Goal: Task Accomplishment & Management: Manage account settings

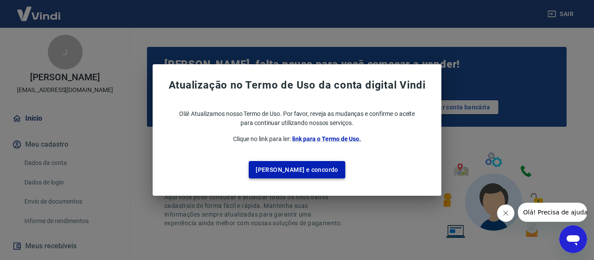
click at [296, 166] on button "Li e concordo" at bounding box center [297, 170] width 96 height 18
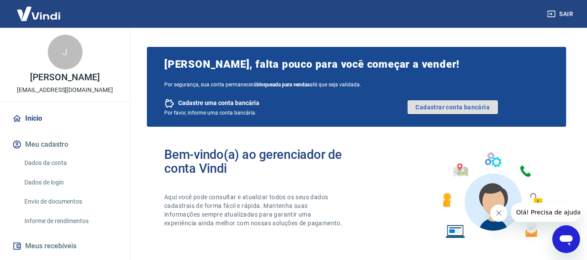
click at [442, 104] on link "Cadastrar conta bancária" at bounding box center [453, 107] width 90 height 14
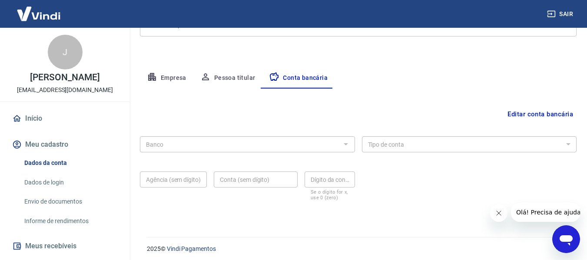
scroll to position [136, 0]
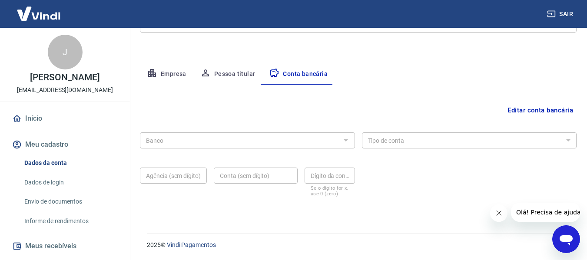
click at [346, 140] on div at bounding box center [345, 140] width 11 height 12
click at [547, 108] on button "Editar conta bancária" at bounding box center [540, 110] width 73 height 17
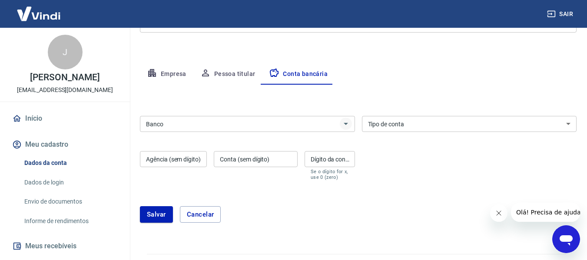
click at [346, 125] on icon "Abrir" at bounding box center [346, 124] width 4 height 2
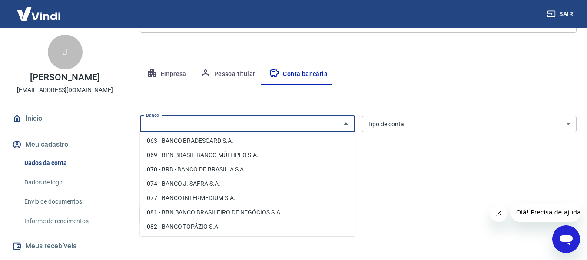
scroll to position [87, 0]
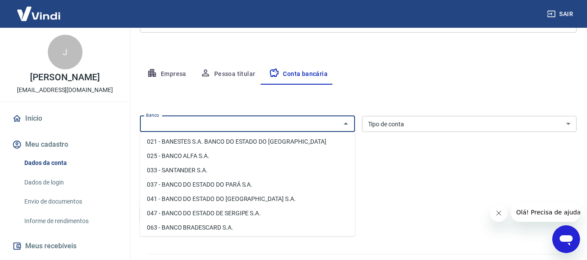
drag, startPoint x: 188, startPoint y: 169, endPoint x: 205, endPoint y: 165, distance: 17.4
click at [189, 168] on li "033 - SANTANDER S.A." at bounding box center [247, 170] width 215 height 14
type input "033 - SANTANDER S.A."
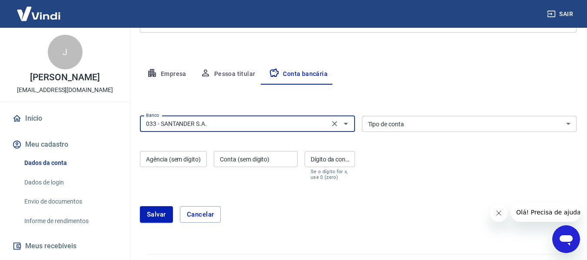
click at [416, 124] on select "Conta Corrente Conta Poupança" at bounding box center [469, 124] width 215 height 16
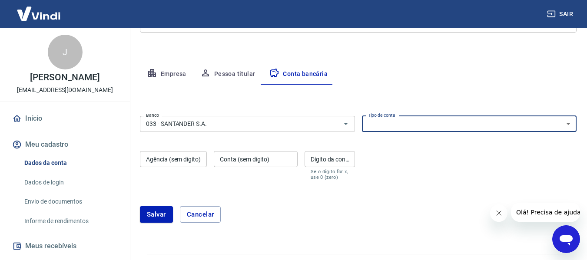
select select "1"
click at [362, 116] on select "Conta Corrente Conta Poupança" at bounding box center [469, 124] width 215 height 16
click at [176, 158] on input "Agência (sem dígito)" at bounding box center [173, 159] width 67 height 16
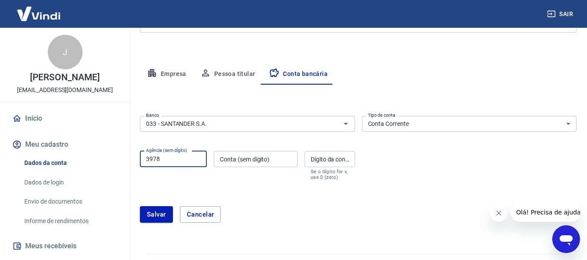
type input "3978"
click at [247, 156] on input "Conta (sem dígito)" at bounding box center [256, 159] width 84 height 16
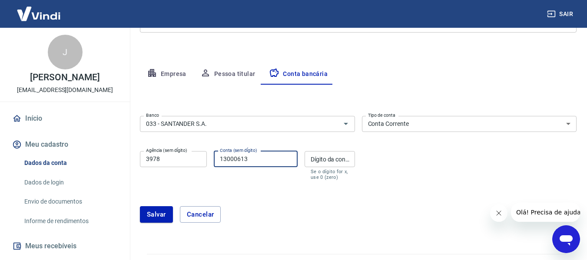
type input "13000613"
click at [328, 156] on div "Dígito da conta Dígito da conta Se o dígito for x, use 0 (zero)" at bounding box center [330, 165] width 50 height 29
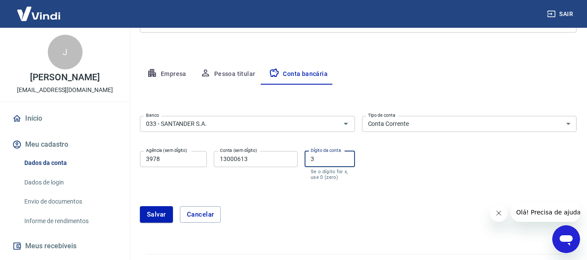
type input "3"
click at [437, 203] on div "Salvar Cancelar" at bounding box center [358, 214] width 437 height 37
click at [150, 212] on button "Salvar" at bounding box center [156, 214] width 33 height 17
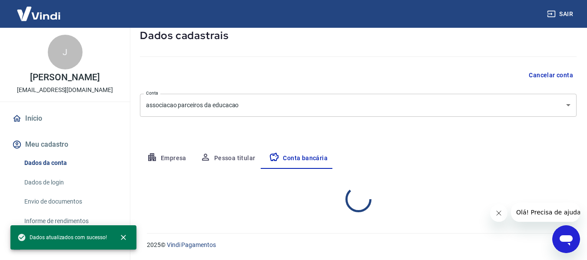
scroll to position [136, 0]
select select "1"
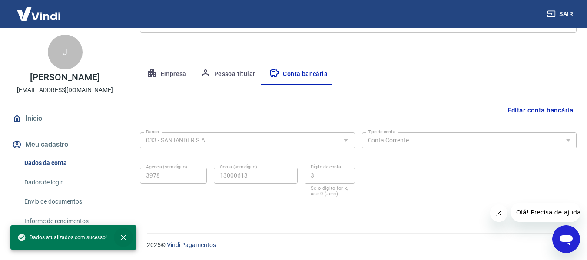
click at [123, 237] on icon "close" at bounding box center [123, 237] width 5 height 5
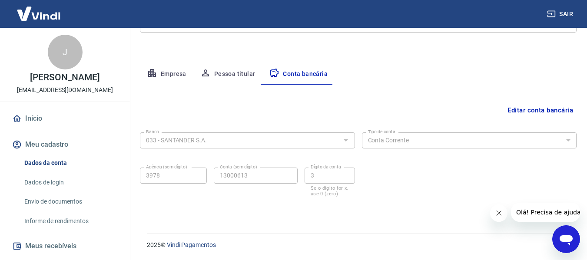
click at [41, 189] on link "Dados de login" at bounding box center [70, 183] width 99 height 18
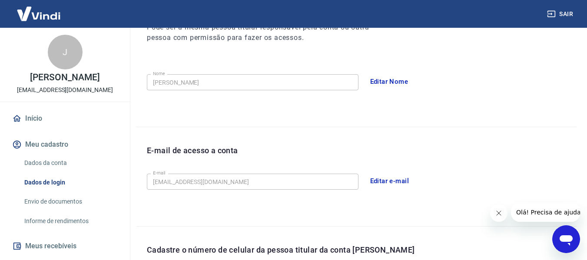
scroll to position [296, 0]
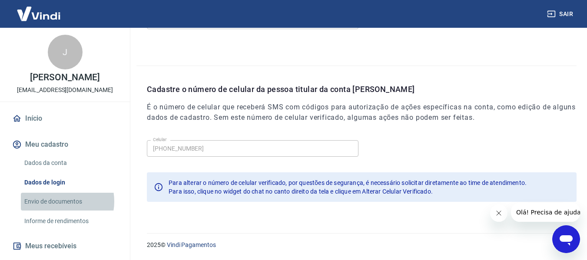
click at [57, 210] on link "Envio de documentos" at bounding box center [70, 202] width 99 height 18
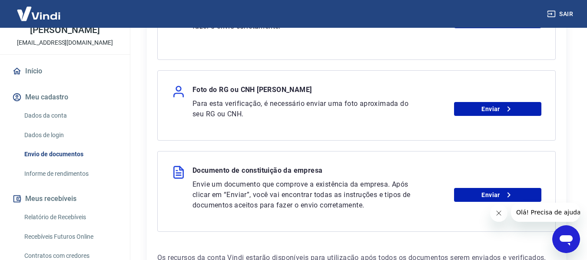
scroll to position [48, 0]
click at [38, 123] on link "Dados da conta" at bounding box center [70, 115] width 99 height 18
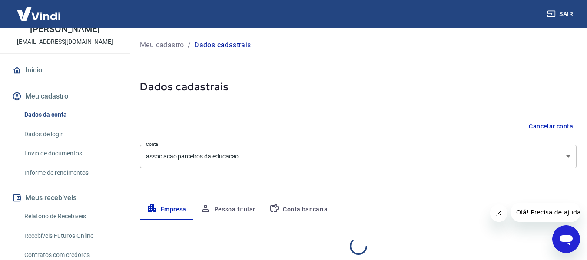
select select "SP"
select select "business"
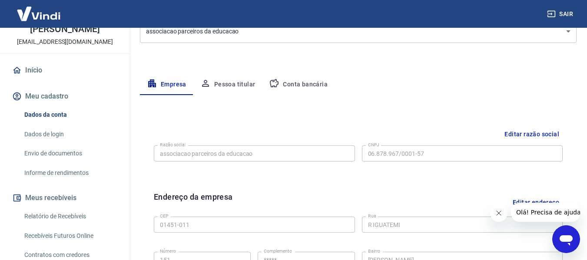
scroll to position [106, 0]
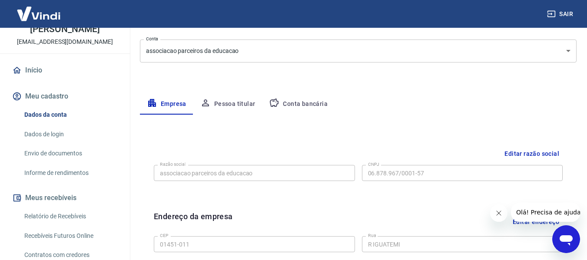
click at [44, 143] on link "Dados de login" at bounding box center [70, 135] width 99 height 18
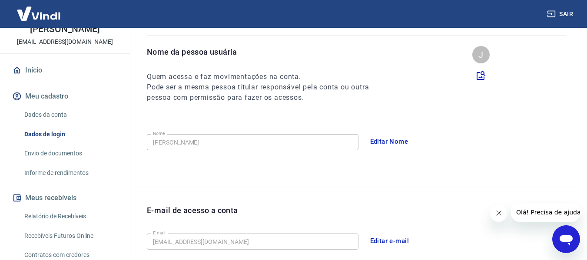
scroll to position [62, 0]
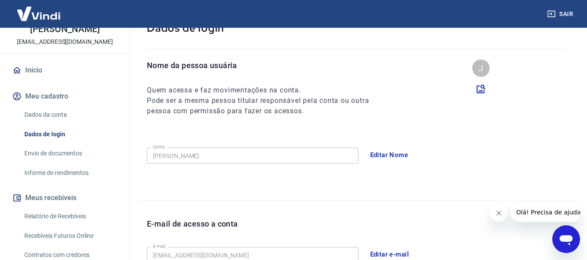
click at [65, 161] on link "Envio de documentos" at bounding box center [70, 154] width 99 height 18
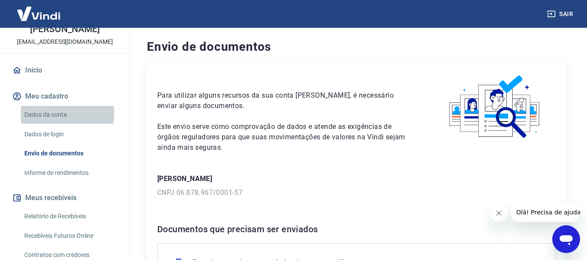
click at [63, 123] on link "Dados da conta" at bounding box center [70, 115] width 99 height 18
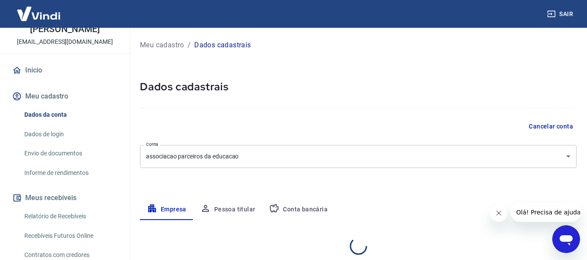
select select "SP"
select select "business"
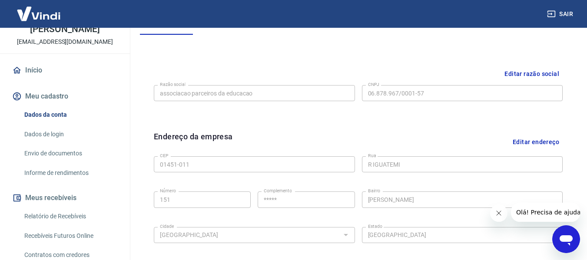
scroll to position [193, 0]
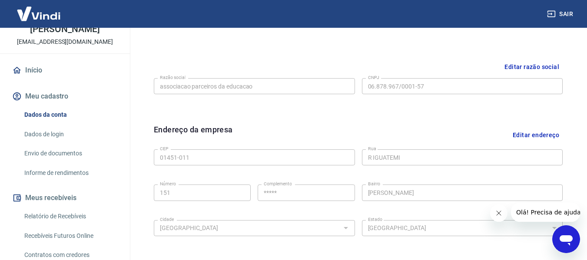
click at [542, 133] on button "Editar endereço" at bounding box center [535, 135] width 53 height 22
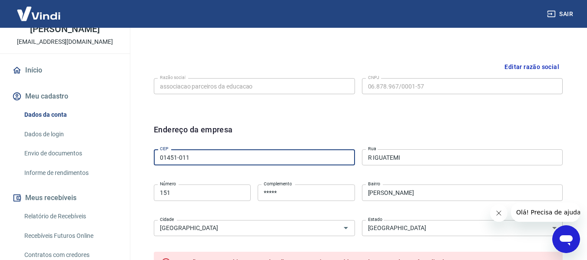
drag, startPoint x: 195, startPoint y: 157, endPoint x: 108, endPoint y: 145, distance: 87.8
type input "04551-900"
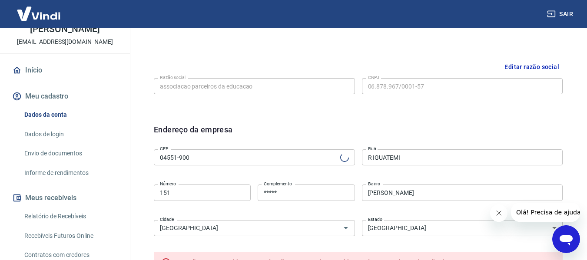
click at [426, 123] on div "Endereço da empresa CEP 04551-900 CEP Rua R IGUATEMI Rua Número 151 Número Comp…" at bounding box center [358, 236] width 423 height 238
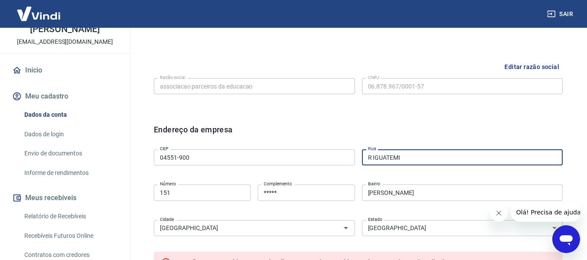
drag, startPoint x: 409, startPoint y: 157, endPoint x: 233, endPoint y: 160, distance: 176.9
click at [353, 160] on div "CEP 04551-900 CEP Rua R IGUATEMI Rua Número 151 Número Complemento ***** Comple…" at bounding box center [358, 192] width 409 height 92
type input "Rua Fun"
click at [191, 155] on input "04551-900" at bounding box center [254, 158] width 201 height 16
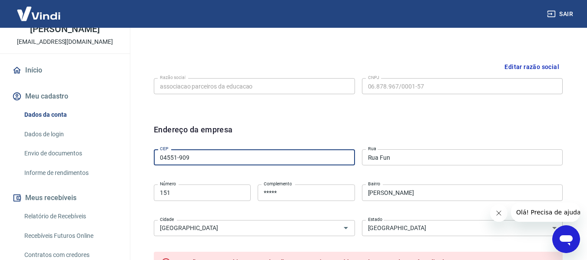
type input "04551-909"
click at [404, 124] on div "Endereço da empresa" at bounding box center [358, 135] width 409 height 22
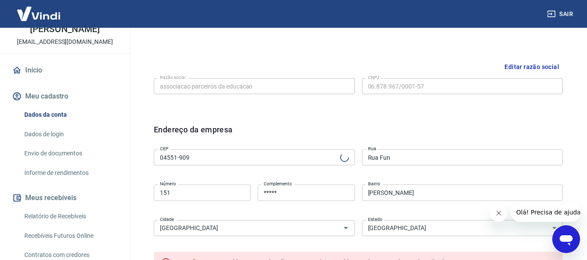
type input "Rua Funchal"
type input "Vila Olímpia"
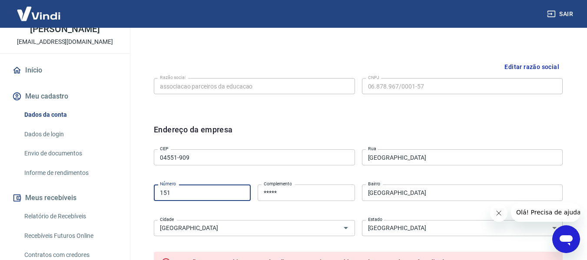
drag, startPoint x: 179, startPoint y: 194, endPoint x: 136, endPoint y: 186, distance: 44.2
click at [135, 186] on div "Meu cadastro / Dados cadastrais Dados cadastrais Cancelar conta Conta associaca…" at bounding box center [359, 164] width 458 height 658
type input "513"
click at [303, 191] on input "*****" at bounding box center [306, 193] width 97 height 16
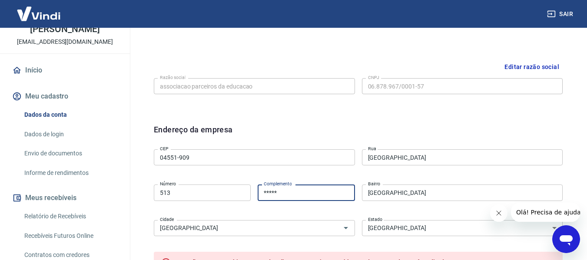
type input "7º conj 71"
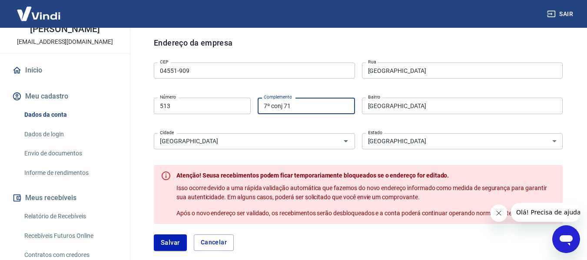
scroll to position [323, 0]
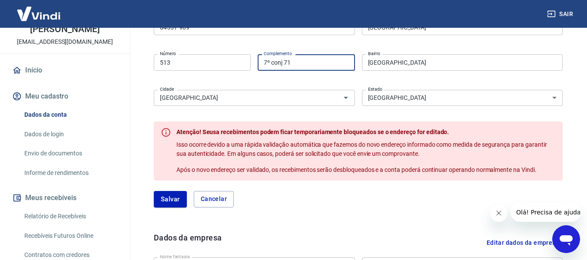
click at [166, 197] on button "Salvar" at bounding box center [170, 199] width 33 height 17
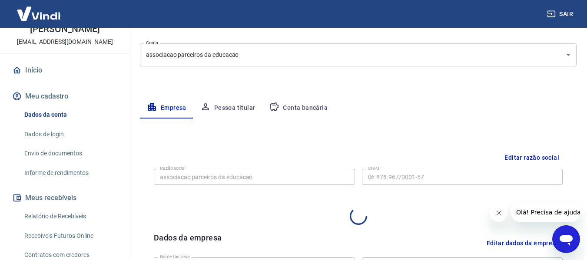
select select "SP"
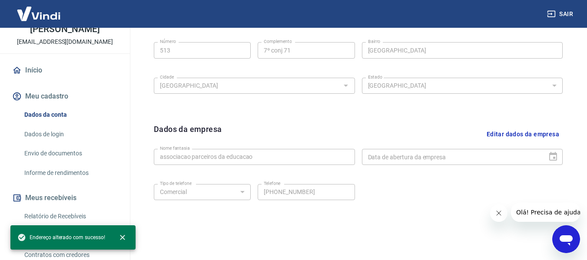
scroll to position [357, 0]
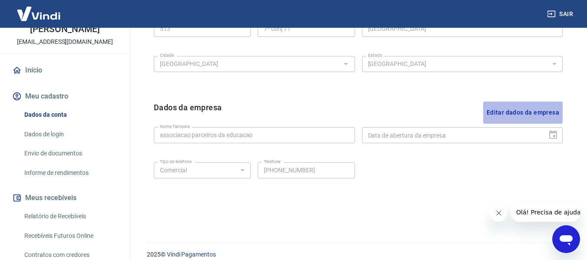
click at [545, 112] on button "Editar dados da empresa" at bounding box center [523, 113] width 80 height 22
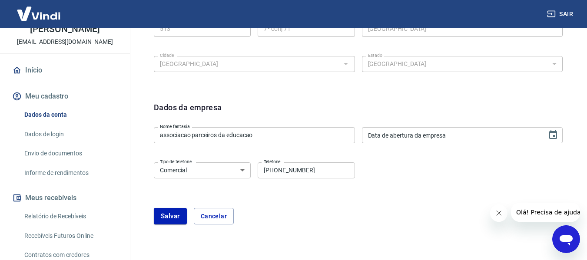
drag, startPoint x: 428, startPoint y: 177, endPoint x: 451, endPoint y: 162, distance: 27.6
click at [429, 176] on div "Tipo de telefone Residencial Comercial Tipo de telefone Telefone (11) 99567-196…" at bounding box center [358, 176] width 409 height 35
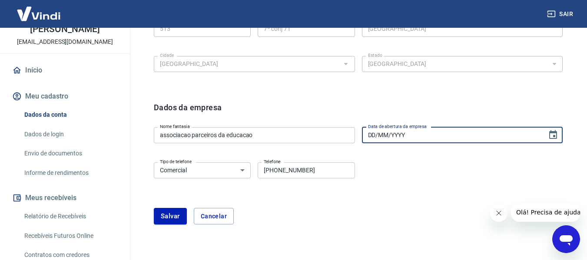
drag, startPoint x: 464, startPoint y: 136, endPoint x: 395, endPoint y: 128, distance: 69.6
click at [293, 116] on form "Dados da empresa Nome fantasia associacao parceiros da educacao Nome fantasia D…" at bounding box center [358, 163] width 409 height 123
drag, startPoint x: 412, startPoint y: 136, endPoint x: 449, endPoint y: 151, distance: 40.4
click at [291, 117] on form "Dados da empresa Nome fantasia associacao parceiros da educacao Nome fantasia D…" at bounding box center [358, 163] width 409 height 123
type input "18/06/2004"
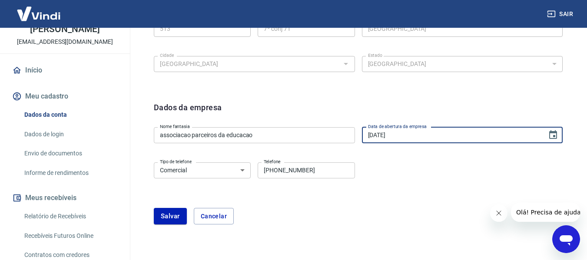
click at [400, 185] on div "Tipo de telefone Residencial Comercial Tipo de telefone Telefone (11) 99567-196…" at bounding box center [358, 176] width 409 height 35
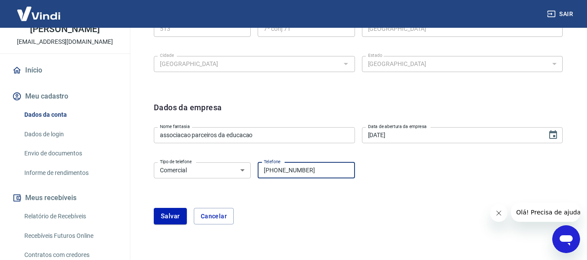
click at [276, 169] on input "(11) 99567-1965" at bounding box center [306, 171] width 97 height 16
type input "[PHONE_NUMBER]"
drag, startPoint x: 340, startPoint y: 210, endPoint x: 314, endPoint y: 200, distance: 27.6
click at [340, 209] on div "Salvar Cancelar" at bounding box center [358, 216] width 409 height 17
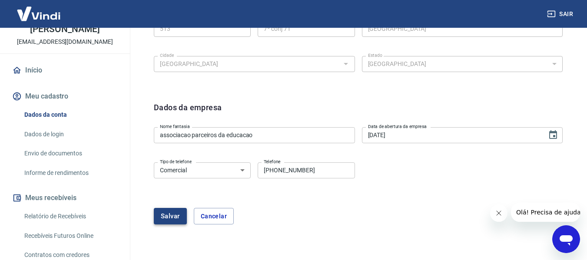
click at [174, 216] on button "Salvar" at bounding box center [170, 216] width 33 height 17
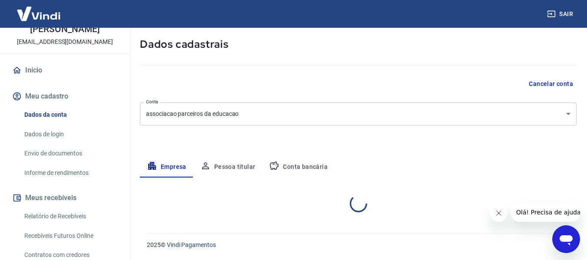
select select "SP"
select select "business"
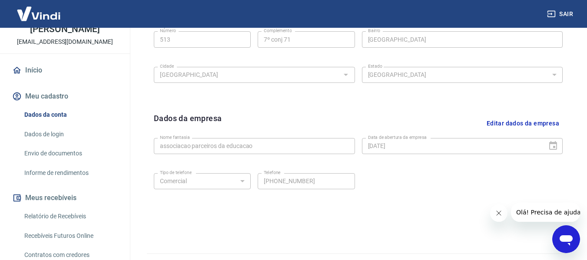
scroll to position [366, 0]
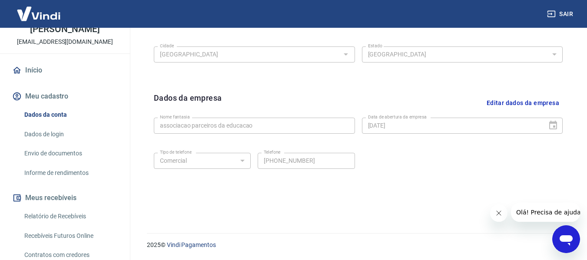
drag, startPoint x: 57, startPoint y: 163, endPoint x: 73, endPoint y: 160, distance: 16.7
click at [57, 162] on link "Envio de documentos" at bounding box center [70, 154] width 99 height 18
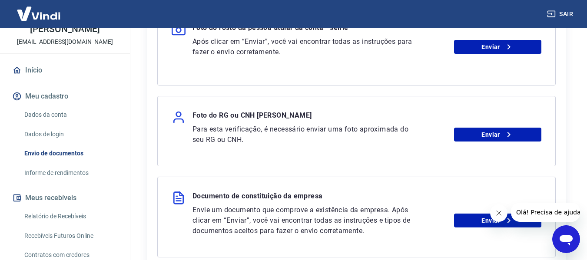
scroll to position [148, 0]
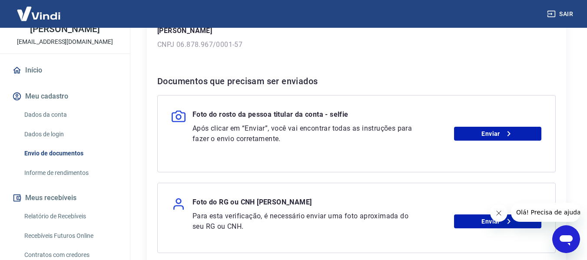
click at [57, 122] on link "Dados da conta" at bounding box center [70, 115] width 99 height 18
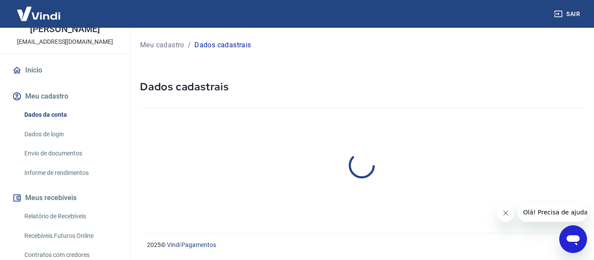
select select "SP"
select select "business"
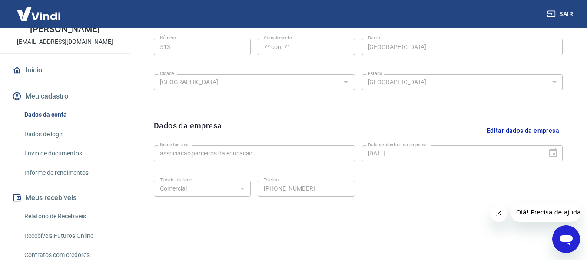
scroll to position [323, 0]
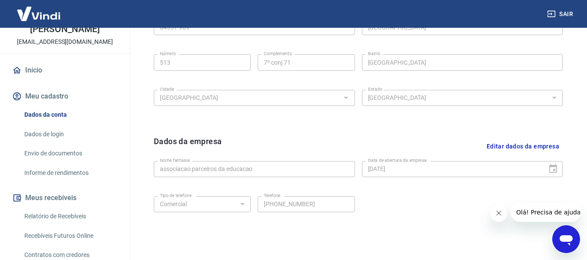
click at [54, 163] on link "Envio de documentos" at bounding box center [70, 154] width 99 height 18
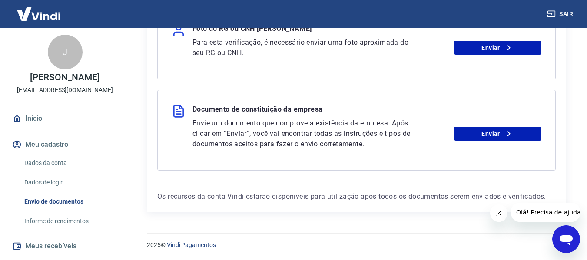
click at [44, 172] on link "Dados da conta" at bounding box center [70, 163] width 99 height 18
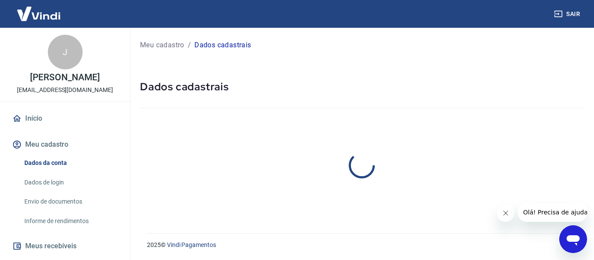
select select "SP"
select select "business"
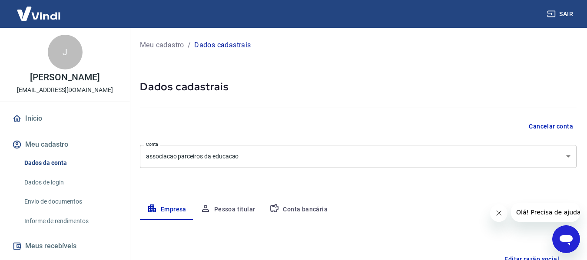
click at [52, 152] on button "Meu cadastro" at bounding box center [64, 144] width 109 height 19
click at [41, 169] on link "Dados da conta" at bounding box center [70, 163] width 99 height 18
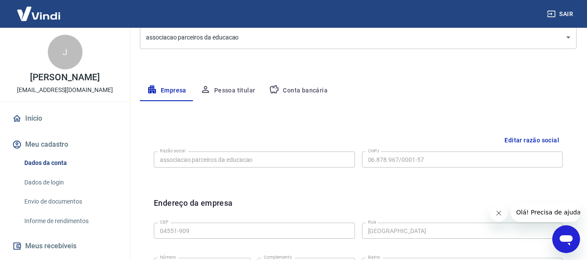
scroll to position [130, 0]
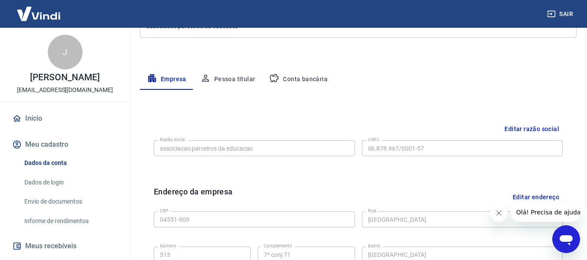
click at [231, 79] on button "Pessoa titular" at bounding box center [227, 79] width 69 height 21
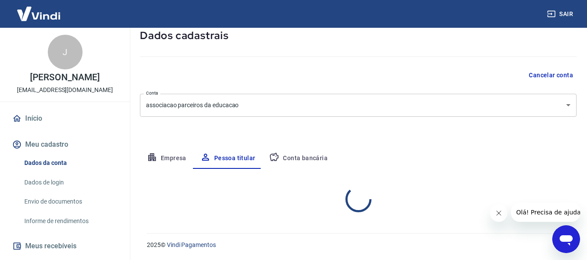
scroll to position [87, 0]
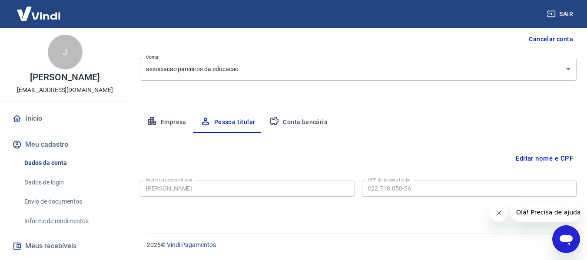
click at [304, 123] on button "Conta bancária" at bounding box center [298, 122] width 73 height 21
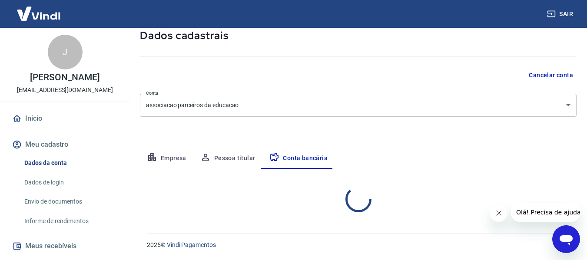
select select "1"
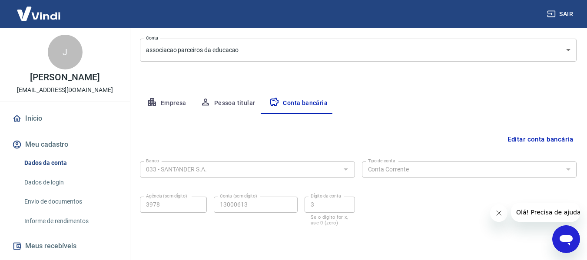
scroll to position [0, 0]
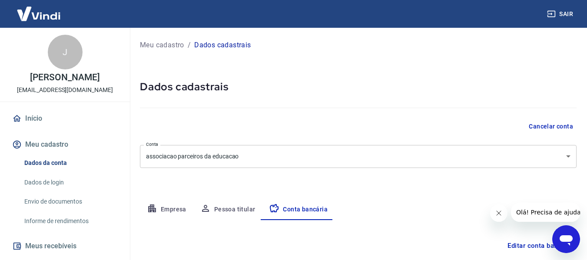
click at [65, 206] on link "Envio de documentos" at bounding box center [70, 202] width 99 height 18
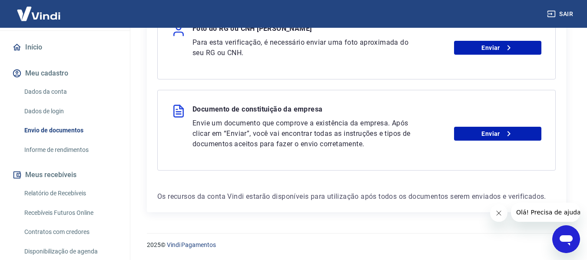
scroll to position [87, 0]
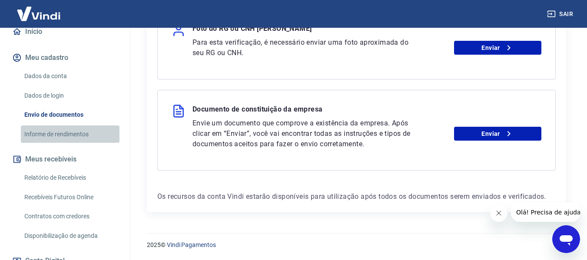
click at [71, 142] on link "Informe de rendimentos" at bounding box center [70, 135] width 99 height 18
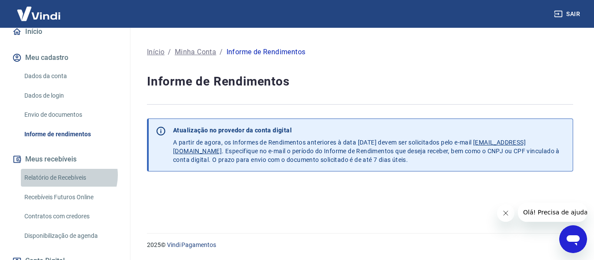
click at [68, 184] on link "Relatório de Recebíveis" at bounding box center [70, 178] width 99 height 18
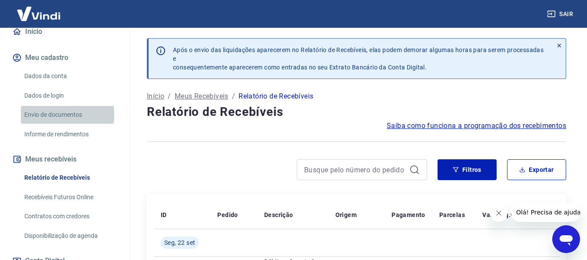
click at [56, 124] on link "Envio de documentos" at bounding box center [70, 115] width 99 height 18
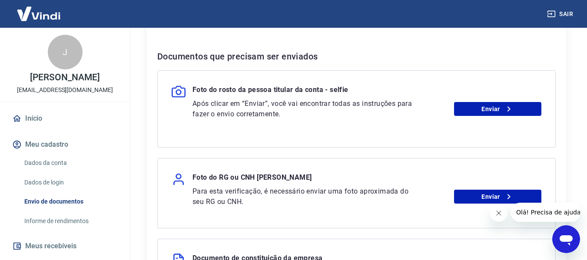
scroll to position [148, 0]
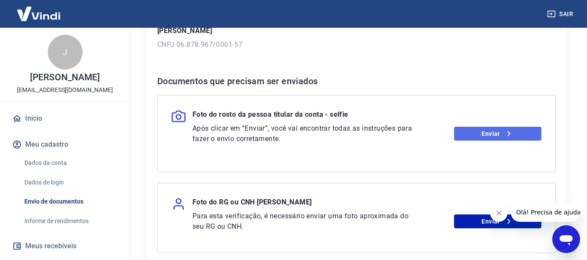
click at [496, 136] on link "Enviar" at bounding box center [497, 134] width 87 height 14
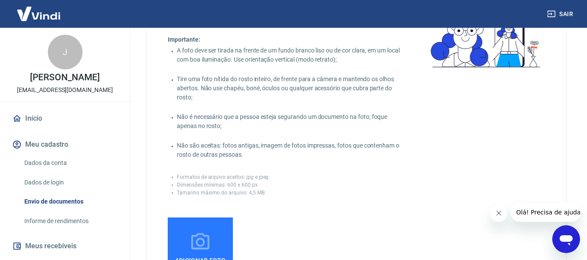
scroll to position [219, 0]
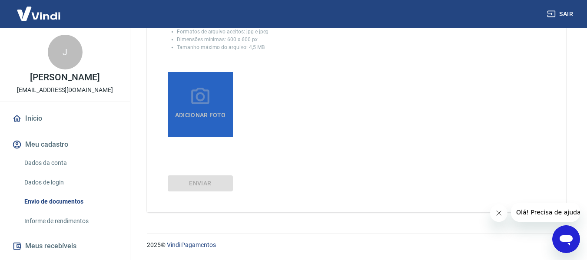
click at [202, 104] on icon at bounding box center [200, 96] width 18 height 17
click at [0, 0] on input "Adicionar foto" at bounding box center [0, 0] width 0 height 0
click at [199, 113] on span "Adicionar foto" at bounding box center [201, 116] width 58 height 16
click at [0, 0] on input "Adicionar foto" at bounding box center [0, 0] width 0 height 0
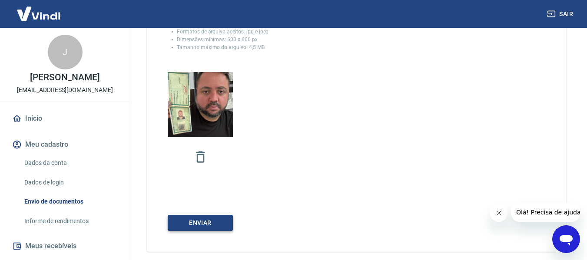
click at [218, 220] on button "Enviar" at bounding box center [200, 223] width 65 height 16
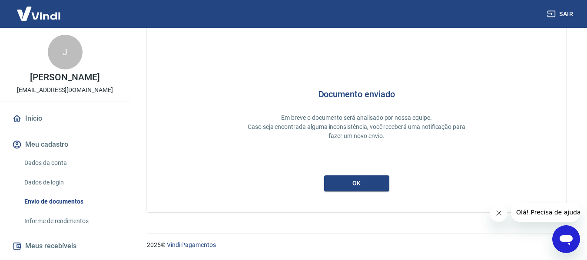
scroll to position [41, 0]
click at [370, 184] on button "ok" at bounding box center [356, 184] width 65 height 16
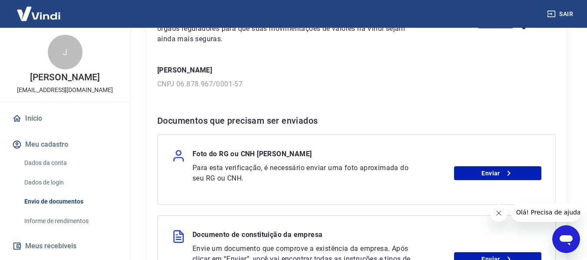
scroll to position [130, 0]
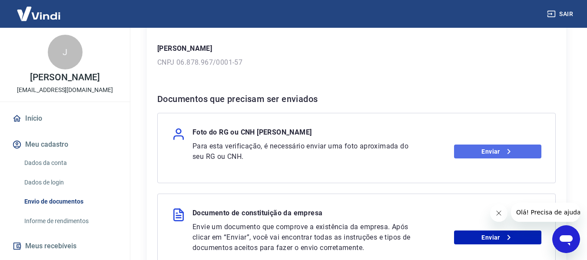
click at [499, 153] on link "Enviar" at bounding box center [497, 152] width 87 height 14
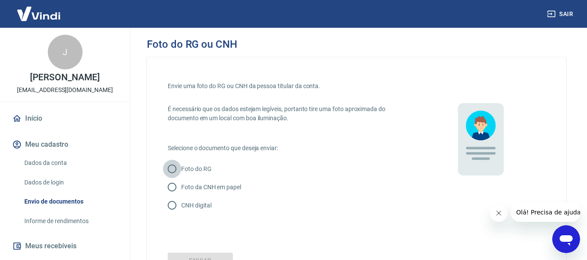
drag, startPoint x: 173, startPoint y: 171, endPoint x: 179, endPoint y: 170, distance: 6.6
click at [173, 171] on input "Foto do RG" at bounding box center [172, 169] width 18 height 18
radio input "true"
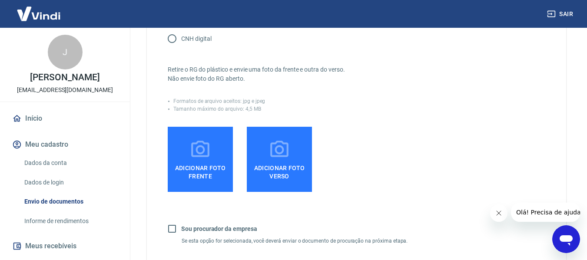
scroll to position [217, 0]
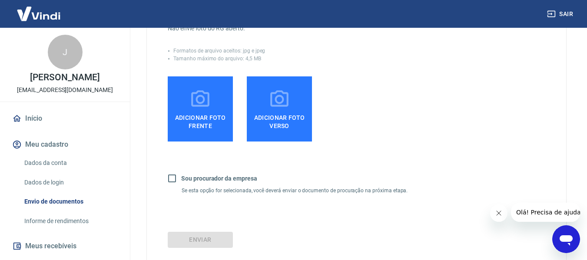
click at [170, 179] on input "Sou procurador da empresa" at bounding box center [172, 179] width 18 height 18
checkbox input "true"
click at [206, 120] on span "Adicionar foto frente" at bounding box center [200, 120] width 58 height 20
click at [0, 0] on input "Adicionar foto frente" at bounding box center [0, 0] width 0 height 0
click at [207, 122] on span "Adicionar foto frente" at bounding box center [200, 120] width 58 height 20
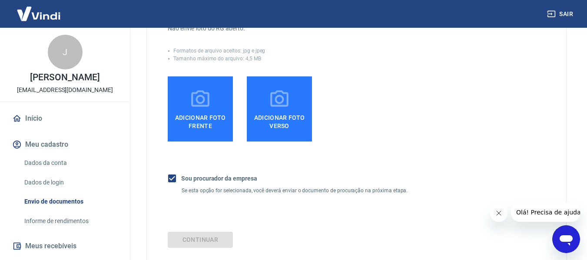
click at [0, 0] on input "Adicionar foto frente" at bounding box center [0, 0] width 0 height 0
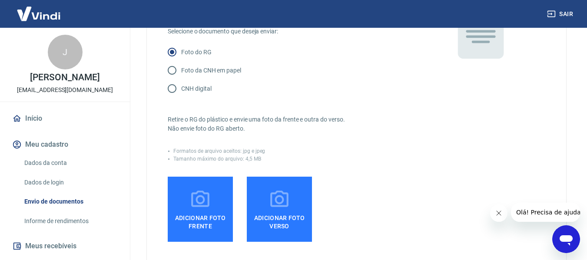
scroll to position [130, 0]
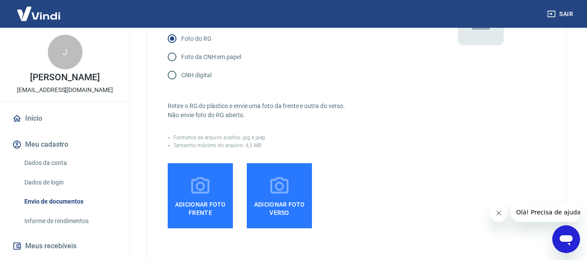
click at [172, 57] on input "Foto da CNH em papel" at bounding box center [172, 57] width 18 height 18
radio input "true"
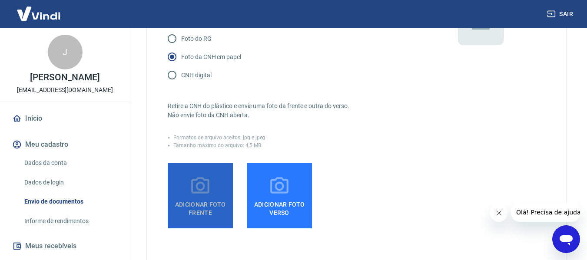
click at [210, 193] on icon at bounding box center [201, 187] width 22 height 22
click at [0, 0] on input "Adicionar foto frente" at bounding box center [0, 0] width 0 height 0
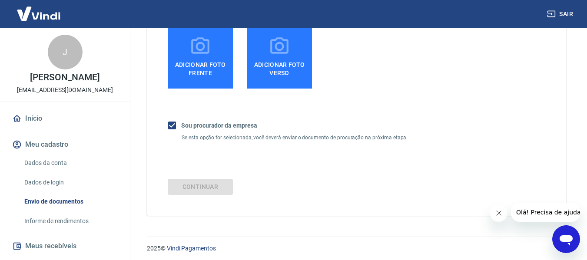
scroll to position [274, 0]
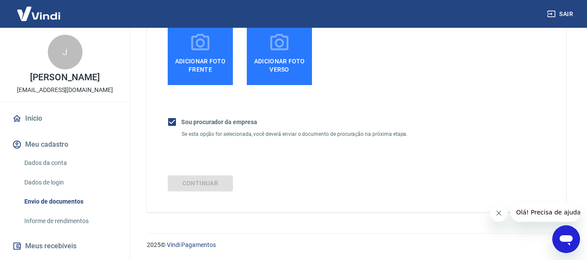
click at [206, 184] on div "Continuar" at bounding box center [357, 184] width 378 height 16
click at [290, 60] on span "Adicionar foto verso" at bounding box center [279, 64] width 58 height 20
click at [0, 0] on input "Adicionar foto verso" at bounding box center [0, 0] width 0 height 0
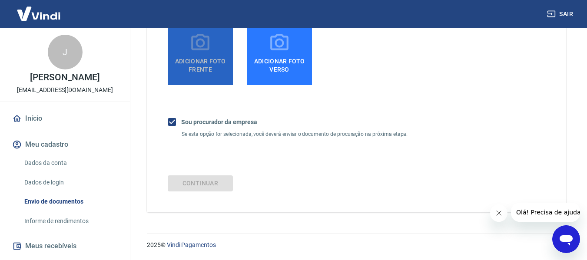
click at [203, 68] on span "Adicionar foto frente" at bounding box center [200, 64] width 58 height 20
click at [0, 0] on input "Adicionar foto frente" at bounding box center [0, 0] width 0 height 0
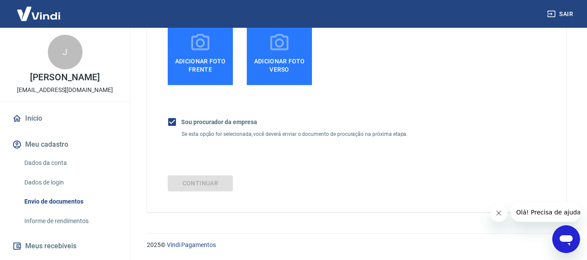
click at [170, 121] on input "Sou procurador da empresa" at bounding box center [172, 122] width 18 height 18
checkbox input "false"
click at [210, 54] on span "Adicionar foto frente" at bounding box center [200, 64] width 58 height 20
click at [0, 0] on input "Adicionar foto frente" at bounding box center [0, 0] width 0 height 0
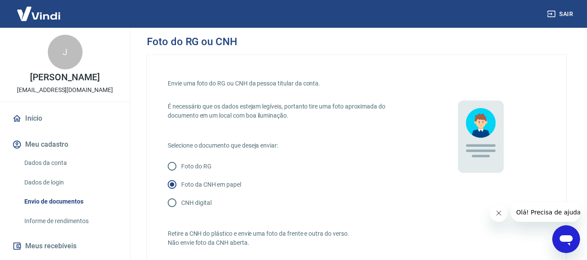
scroll to position [0, 0]
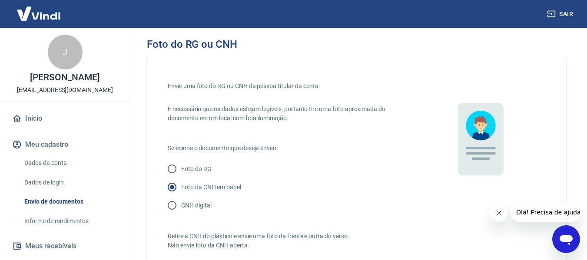
click at [173, 170] on input "Foto do RG" at bounding box center [172, 169] width 18 height 18
radio input "true"
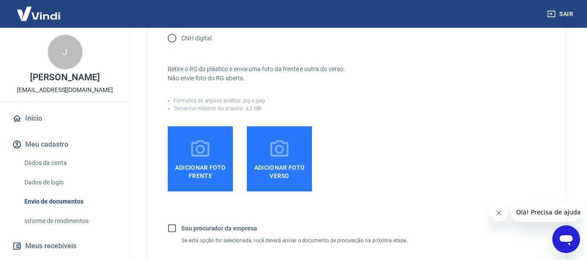
scroll to position [174, 0]
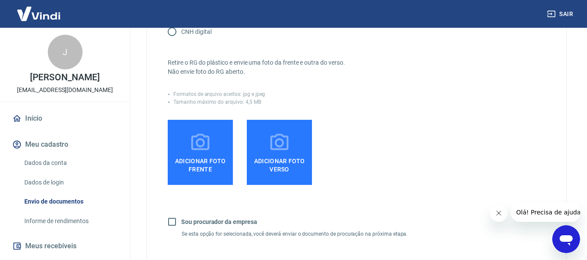
click at [201, 156] on span "Adicionar foto frente" at bounding box center [200, 164] width 58 height 20
click at [0, 0] on input "Adicionar foto frente" at bounding box center [0, 0] width 0 height 0
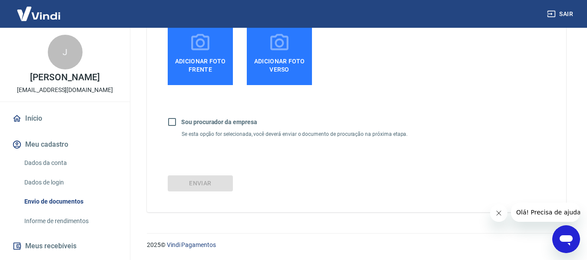
scroll to position [230, 0]
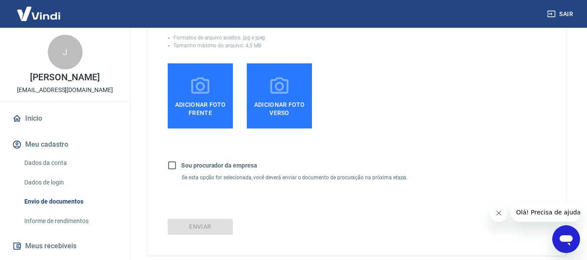
drag, startPoint x: 63, startPoint y: 230, endPoint x: 63, endPoint y: 219, distance: 11.7
click at [63, 230] on link "Informe de rendimentos" at bounding box center [70, 222] width 99 height 18
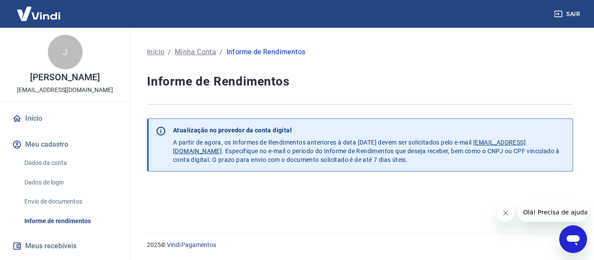
click at [65, 211] on link "Envio de documentos" at bounding box center [70, 202] width 99 height 18
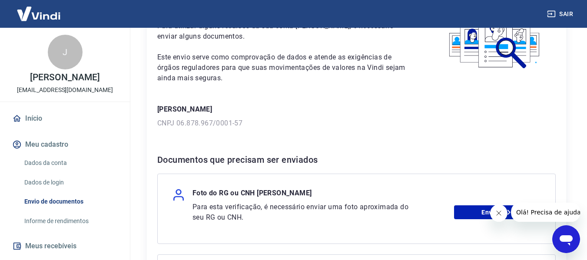
scroll to position [234, 0]
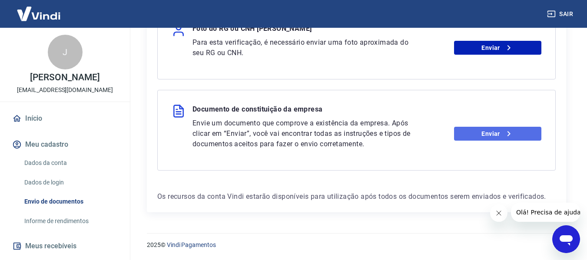
click at [501, 133] on link "Enviar" at bounding box center [497, 134] width 87 height 14
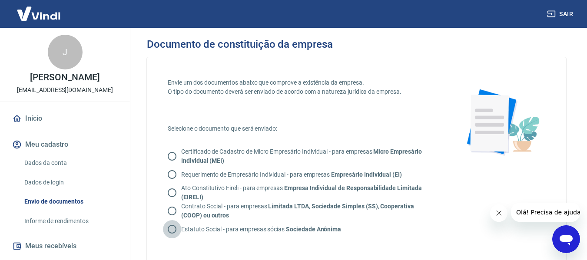
drag, startPoint x: 170, startPoint y: 228, endPoint x: 351, endPoint y: 240, distance: 181.2
click at [170, 228] on input "Estatuto Social - para empresas sócias Sociedade Anônima" at bounding box center [172, 229] width 18 height 18
radio input "true"
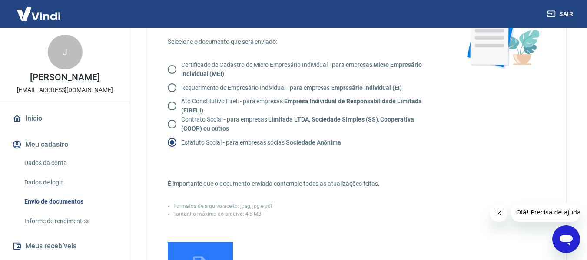
scroll to position [130, 0]
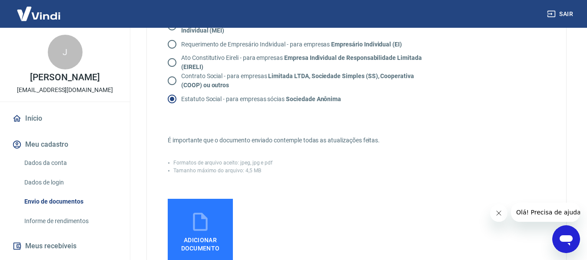
click at [206, 231] on icon at bounding box center [201, 222] width 22 height 22
click at [0, 0] on input "Adicionar documento" at bounding box center [0, 0] width 0 height 0
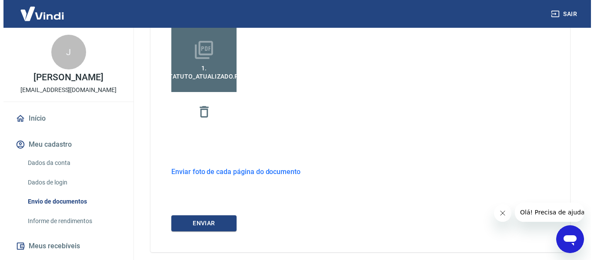
scroll to position [304, 0]
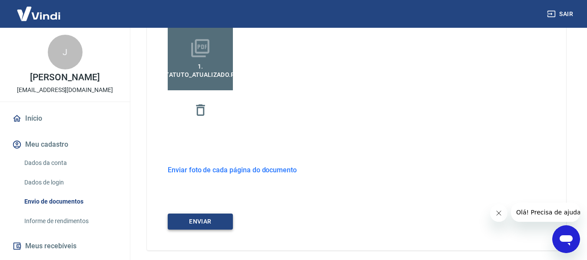
click at [200, 224] on button "ENVIAR" at bounding box center [200, 222] width 65 height 16
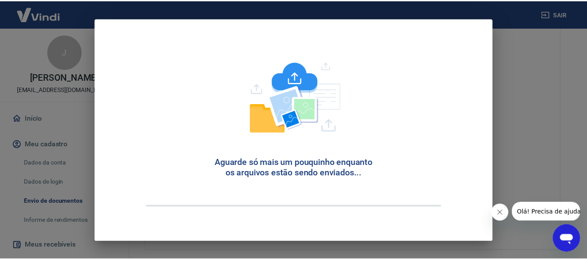
scroll to position [41, 0]
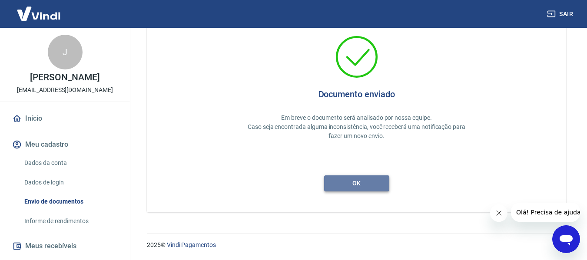
click at [358, 182] on button "ok" at bounding box center [356, 184] width 65 height 16
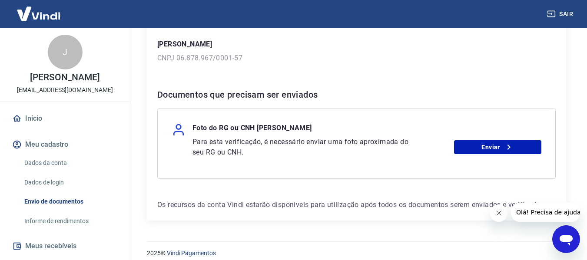
scroll to position [143, 0]
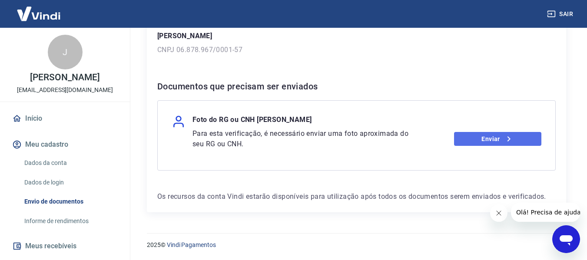
click at [492, 141] on link "Enviar" at bounding box center [497, 139] width 87 height 14
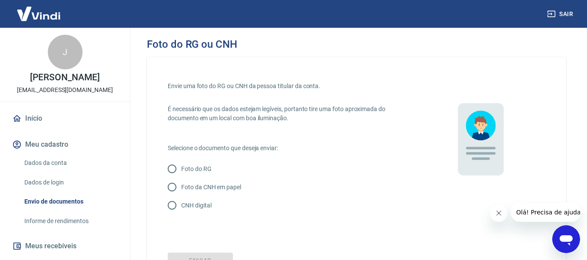
click at [173, 206] on input "CNH digital" at bounding box center [172, 205] width 18 height 18
radio input "true"
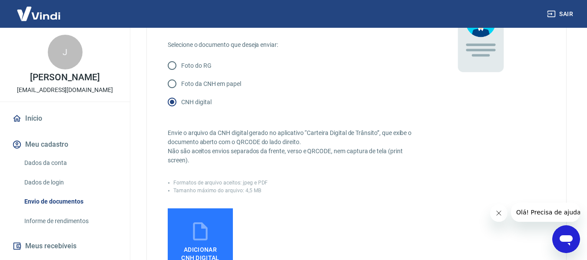
scroll to position [130, 0]
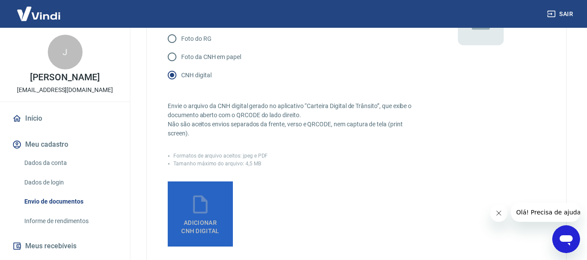
click at [198, 211] on icon at bounding box center [201, 205] width 22 height 22
click at [0, 0] on input "Adicionar CNH Digital" at bounding box center [0, 0] width 0 height 0
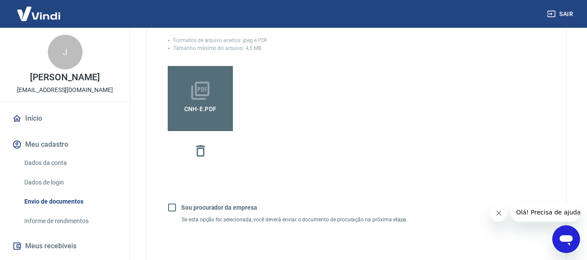
scroll to position [261, 0]
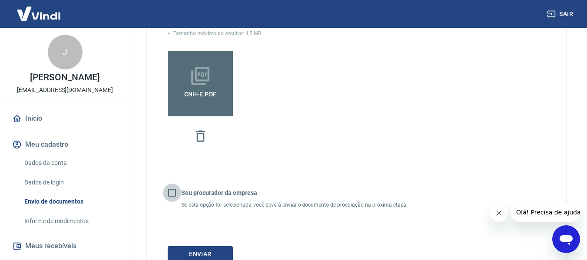
drag, startPoint x: 173, startPoint y: 192, endPoint x: 175, endPoint y: 213, distance: 21.0
click at [172, 191] on input "Sou procurador da empresa" at bounding box center [172, 193] width 18 height 18
checkbox input "true"
drag, startPoint x: 203, startPoint y: 256, endPoint x: 237, endPoint y: 249, distance: 34.4
click at [204, 255] on button "Continuar" at bounding box center [200, 254] width 65 height 16
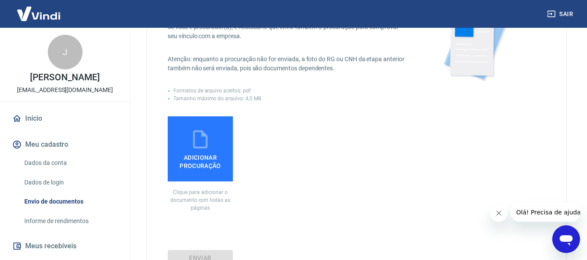
scroll to position [87, 0]
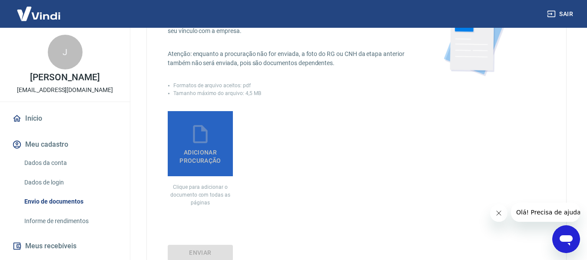
click at [196, 152] on span "Adicionar procuração" at bounding box center [200, 155] width 58 height 20
click at [0, 0] on input "Adicionar procuração" at bounding box center [0, 0] width 0 height 0
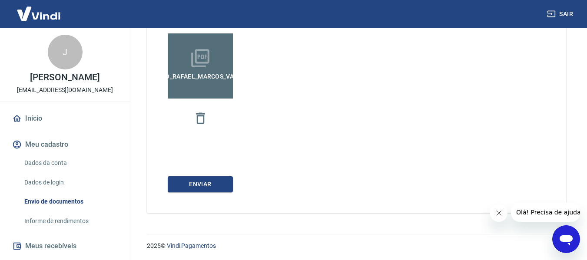
scroll to position [166, 0]
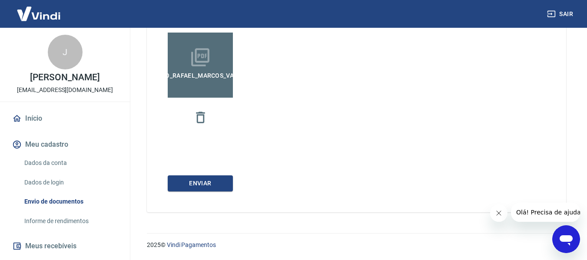
click at [212, 180] on button "Enviar" at bounding box center [200, 184] width 65 height 16
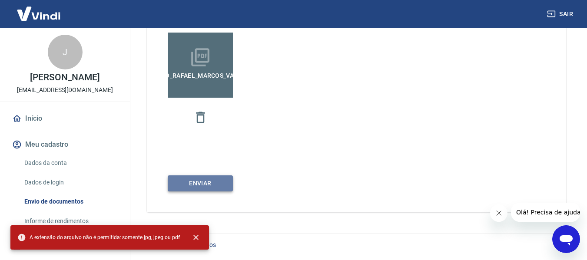
click at [203, 185] on button "Enviar" at bounding box center [200, 184] width 65 height 16
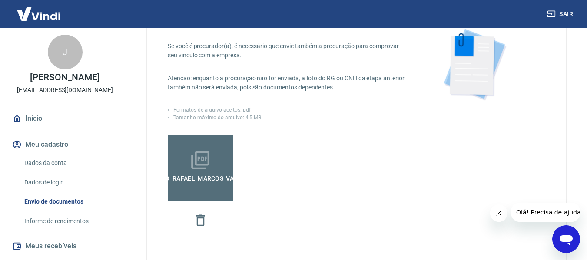
scroll to position [87, 0]
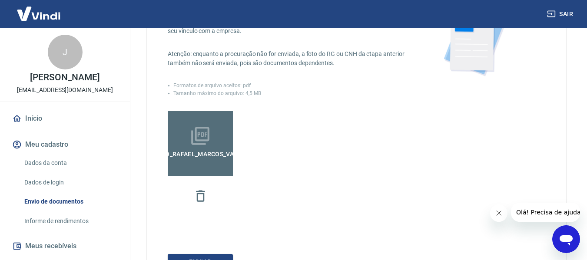
click at [205, 156] on span "Procuração_Rafael_Marcos_Val_Mai27.PDF" at bounding box center [200, 155] width 151 height 16
click at [0, 0] on input "Procuração_Rafael_Marcos_Val_Mai27.PDF" at bounding box center [0, 0] width 0 height 0
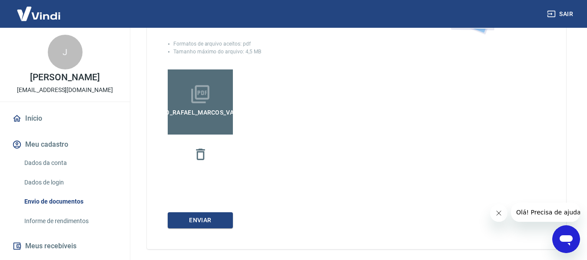
scroll to position [166, 0]
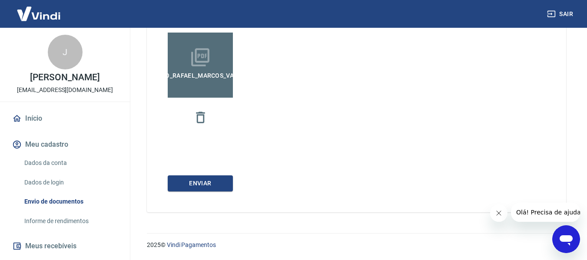
drag, startPoint x: 210, startPoint y: 183, endPoint x: 303, endPoint y: 187, distance: 92.7
click at [210, 181] on button "Enviar" at bounding box center [200, 184] width 65 height 16
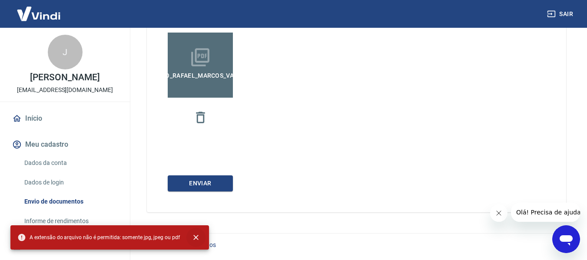
click at [193, 236] on icon "close" at bounding box center [196, 237] width 9 height 9
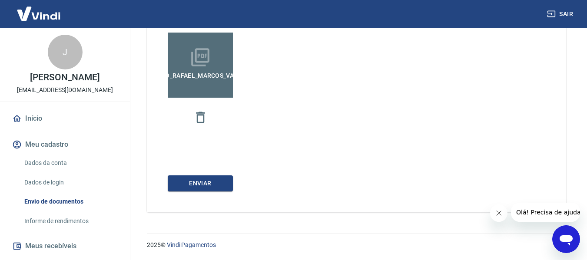
click at [203, 60] on icon at bounding box center [201, 58] width 22 height 22
click at [0, 0] on input "Procuração_Rafael_Marcos_Val_Mai27.PDF" at bounding box center [0, 0] width 0 height 0
click at [218, 187] on button "Enviar" at bounding box center [200, 184] width 65 height 16
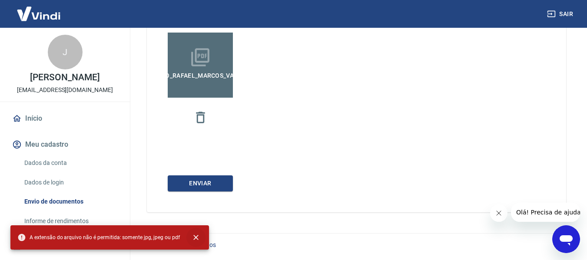
click at [193, 236] on icon "close" at bounding box center [196, 237] width 9 height 9
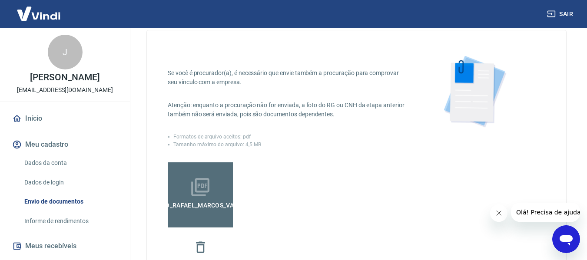
scroll to position [35, 0]
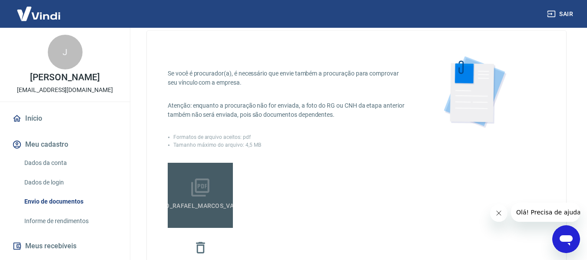
click at [201, 193] on icon at bounding box center [200, 188] width 18 height 18
click at [0, 0] on input "Procuração_Rafael_Marcos_Val_Mai27.PDF" at bounding box center [0, 0] width 0 height 0
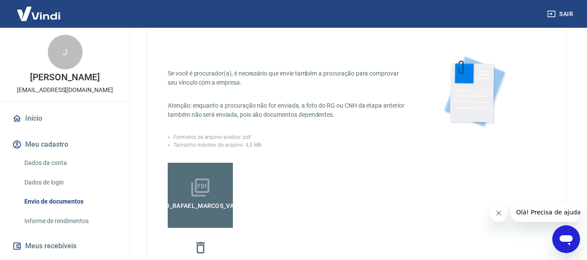
click at [208, 194] on icon at bounding box center [201, 188] width 22 height 22
click at [0, 0] on input "Procuração_Rafael_Marcos_Val_Mai27.PDF" at bounding box center [0, 0] width 0 height 0
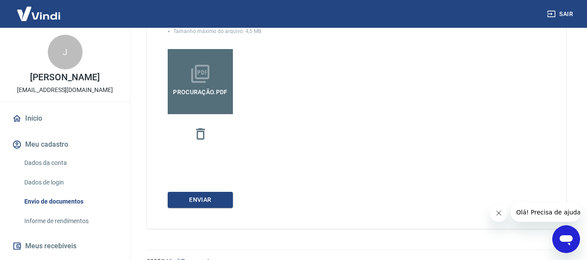
scroll to position [166, 0]
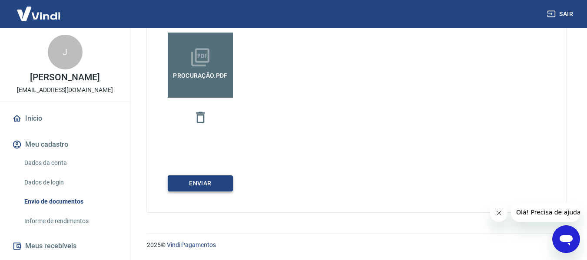
click at [206, 184] on button "Enviar" at bounding box center [200, 184] width 65 height 16
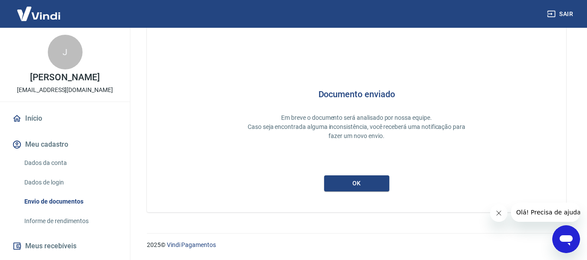
scroll to position [41, 0]
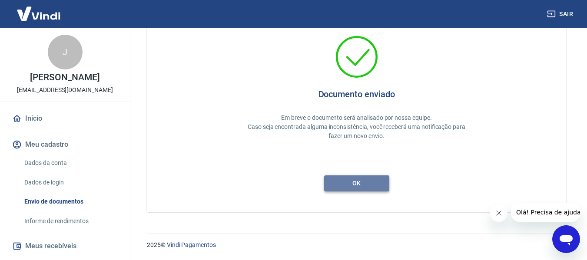
click at [365, 180] on button "ok" at bounding box center [356, 184] width 65 height 16
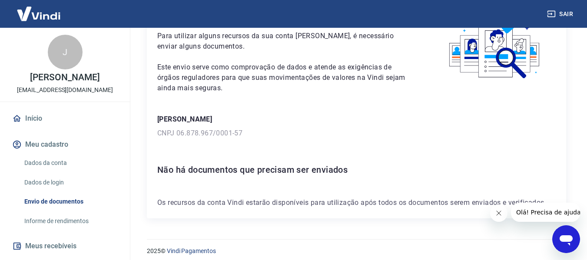
scroll to position [66, 0]
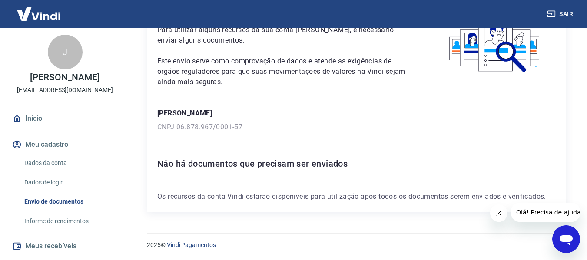
click at [52, 192] on link "Dados de login" at bounding box center [70, 183] width 99 height 18
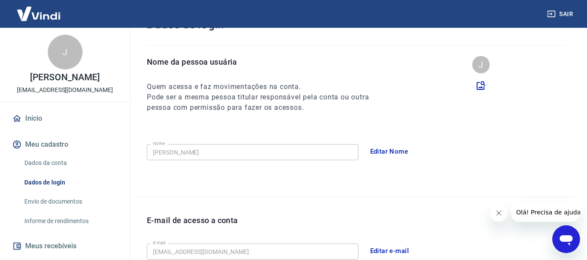
scroll to position [296, 0]
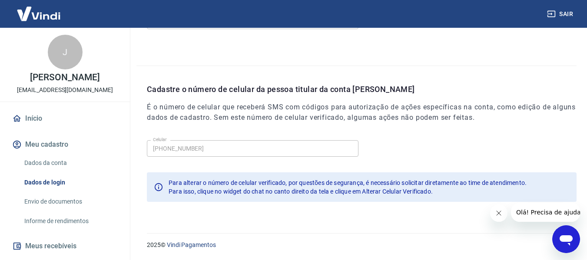
click at [48, 211] on link "Envio de documentos" at bounding box center [70, 202] width 99 height 18
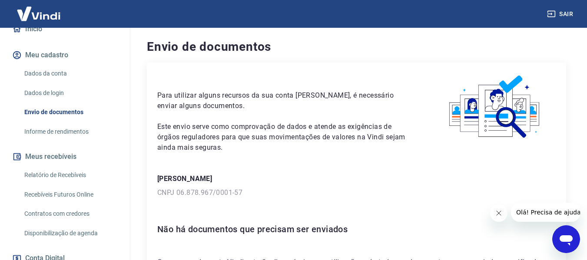
scroll to position [130, 0]
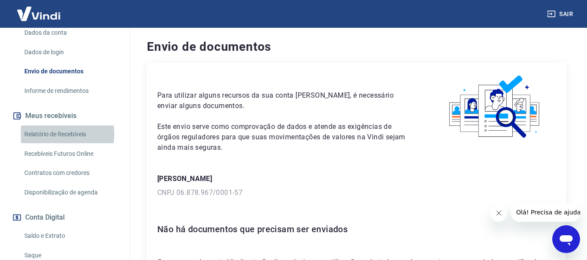
click at [57, 143] on link "Relatório de Recebíveis" at bounding box center [70, 135] width 99 height 18
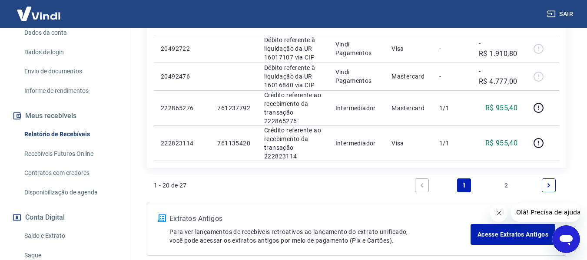
scroll to position [885, 0]
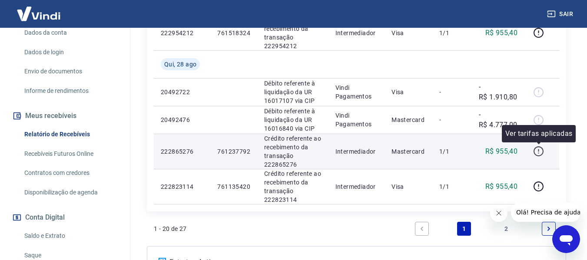
click at [540, 152] on icon "button" at bounding box center [538, 151] width 11 height 11
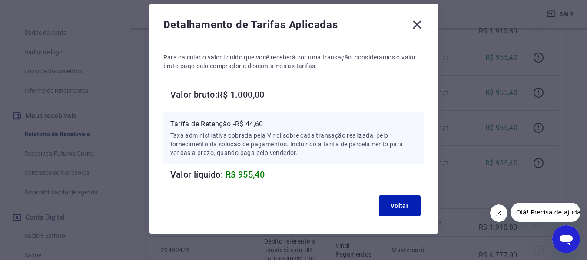
scroll to position [53, 0]
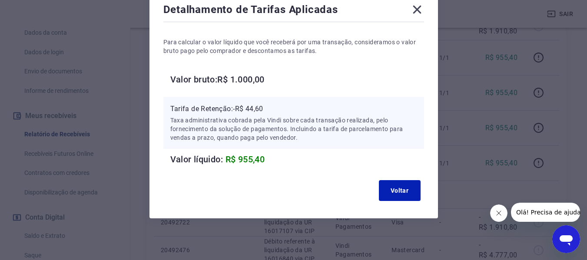
click at [270, 159] on h6 "Valor líquido: R$ 955,40" at bounding box center [297, 160] width 254 height 14
click at [406, 189] on button "Voltar" at bounding box center [400, 190] width 42 height 21
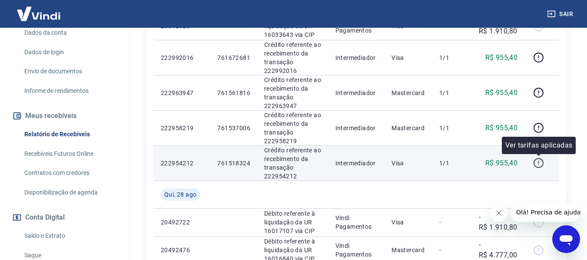
click at [539, 163] on icon "button" at bounding box center [538, 162] width 1 height 3
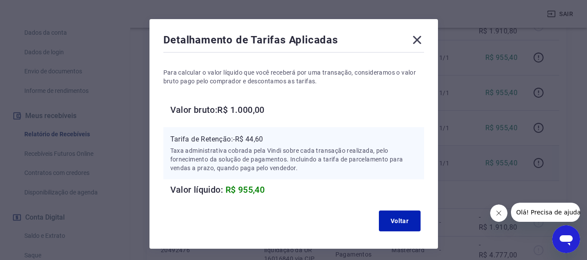
scroll to position [43, 0]
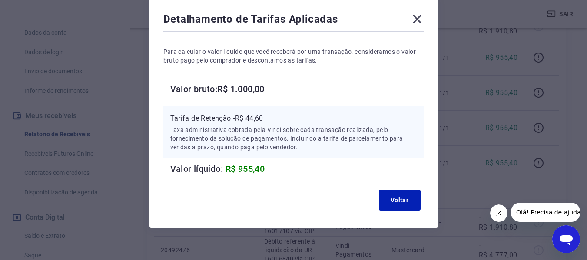
click at [414, 17] on icon at bounding box center [417, 19] width 8 height 8
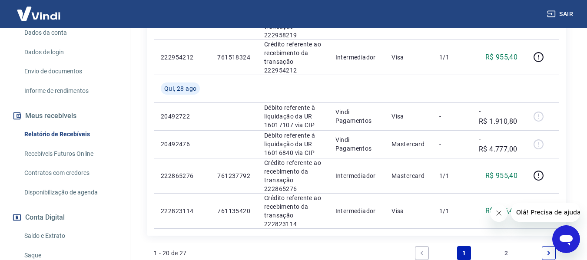
scroll to position [972, 0]
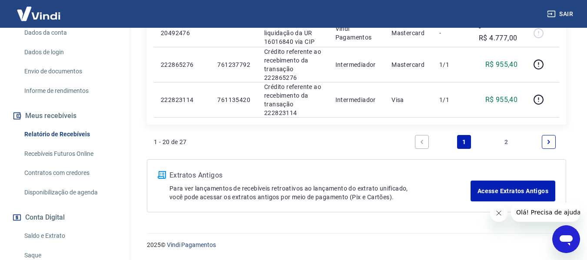
click at [508, 142] on link "2" at bounding box center [507, 142] width 14 height 14
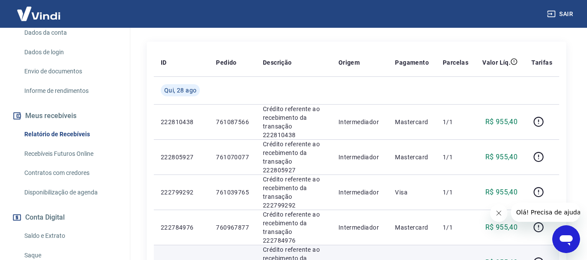
scroll to position [145, 0]
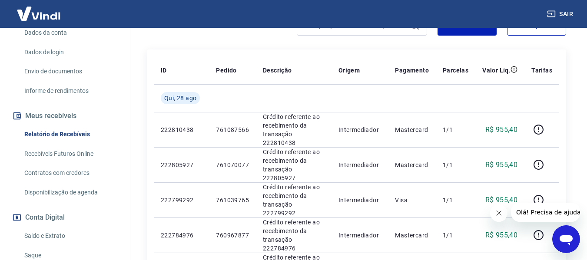
click at [76, 161] on link "Recebíveis Futuros Online" at bounding box center [70, 154] width 99 height 18
